Goal: Navigation & Orientation: Find specific page/section

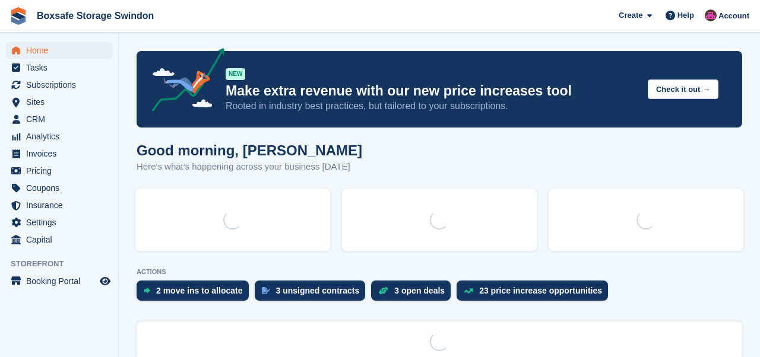
scroll to position [23, 0]
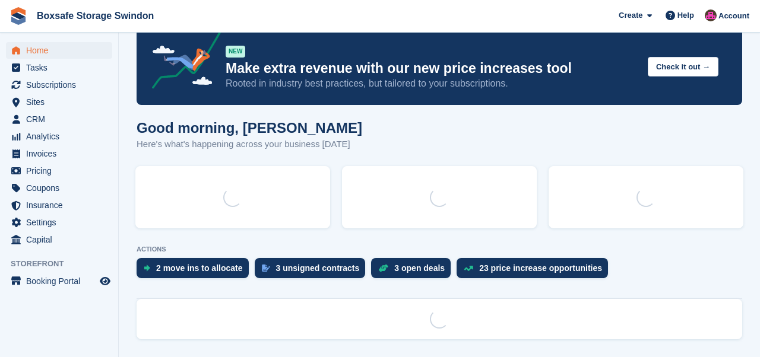
click at [394, 194] on div at bounding box center [439, 197] width 195 height 62
click at [39, 53] on span "Home" at bounding box center [61, 50] width 71 height 17
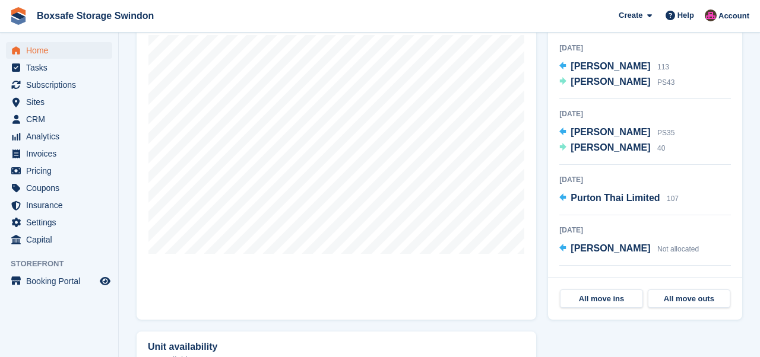
scroll to position [381, 0]
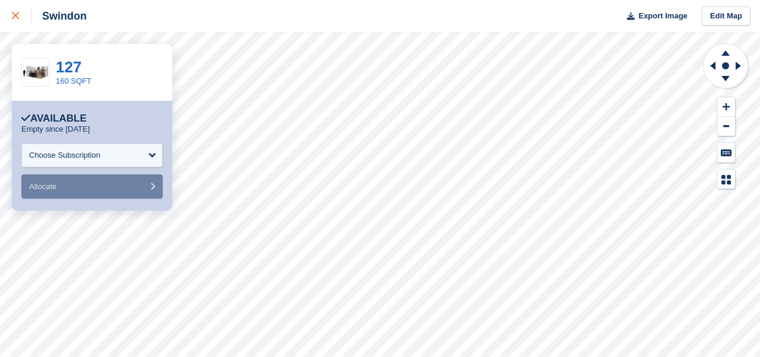
click at [12, 12] on icon at bounding box center [15, 15] width 7 height 7
